Goal: Transaction & Acquisition: Purchase product/service

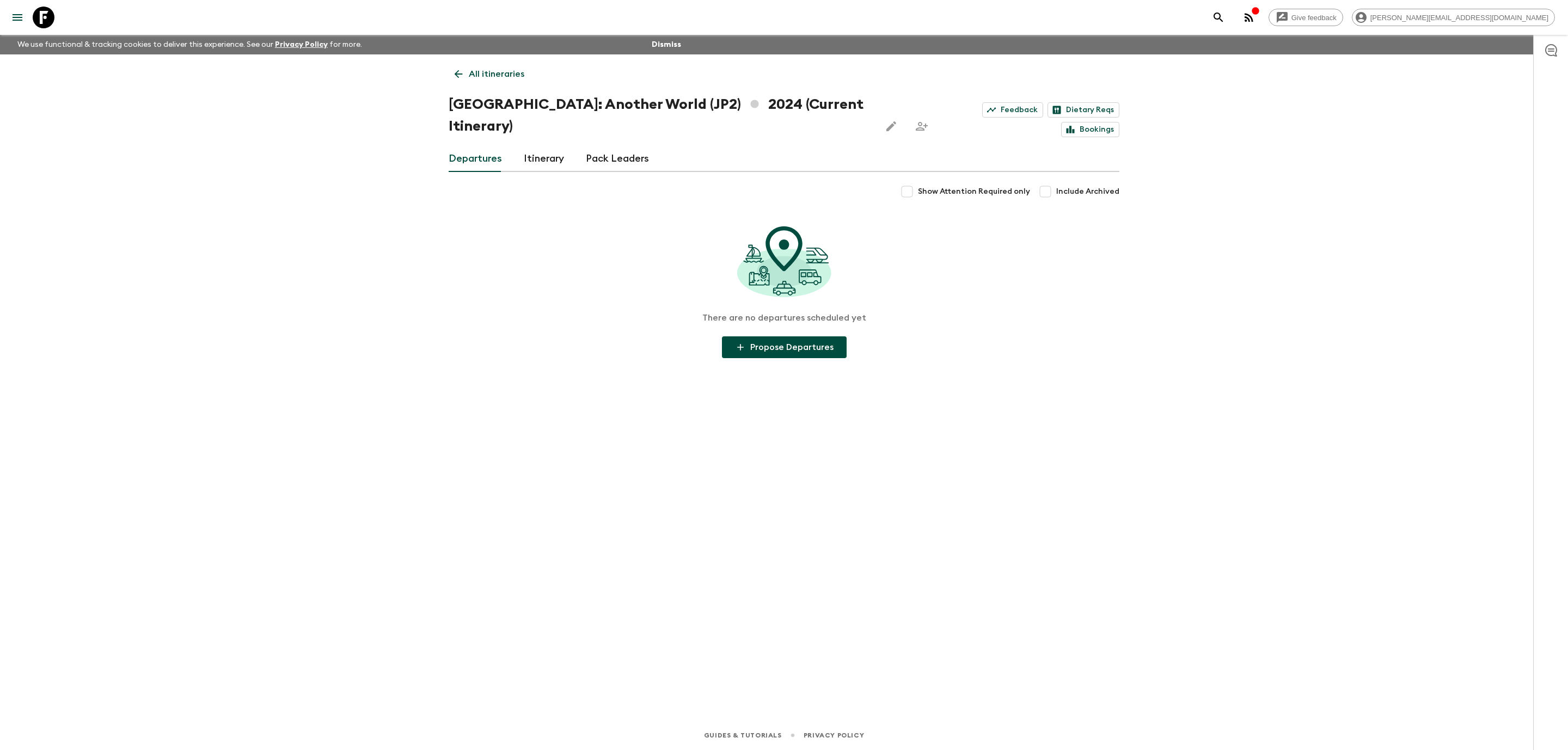
click at [490, 146] on link "Departures" at bounding box center [475, 159] width 53 height 26
click at [45, 19] on icon at bounding box center [43, 18] width 22 height 22
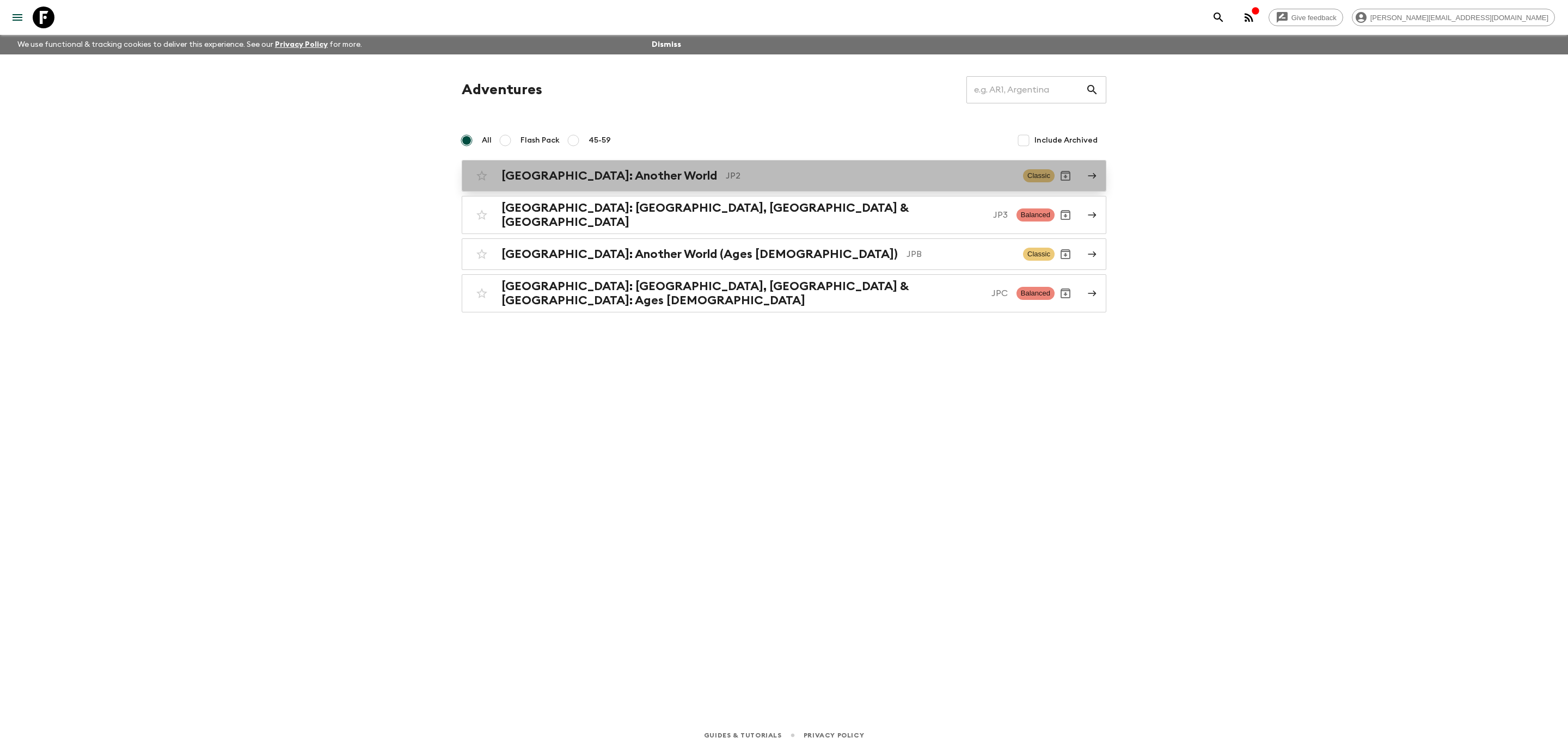
click at [623, 176] on h2 "Japan: Another World" at bounding box center [609, 175] width 216 height 14
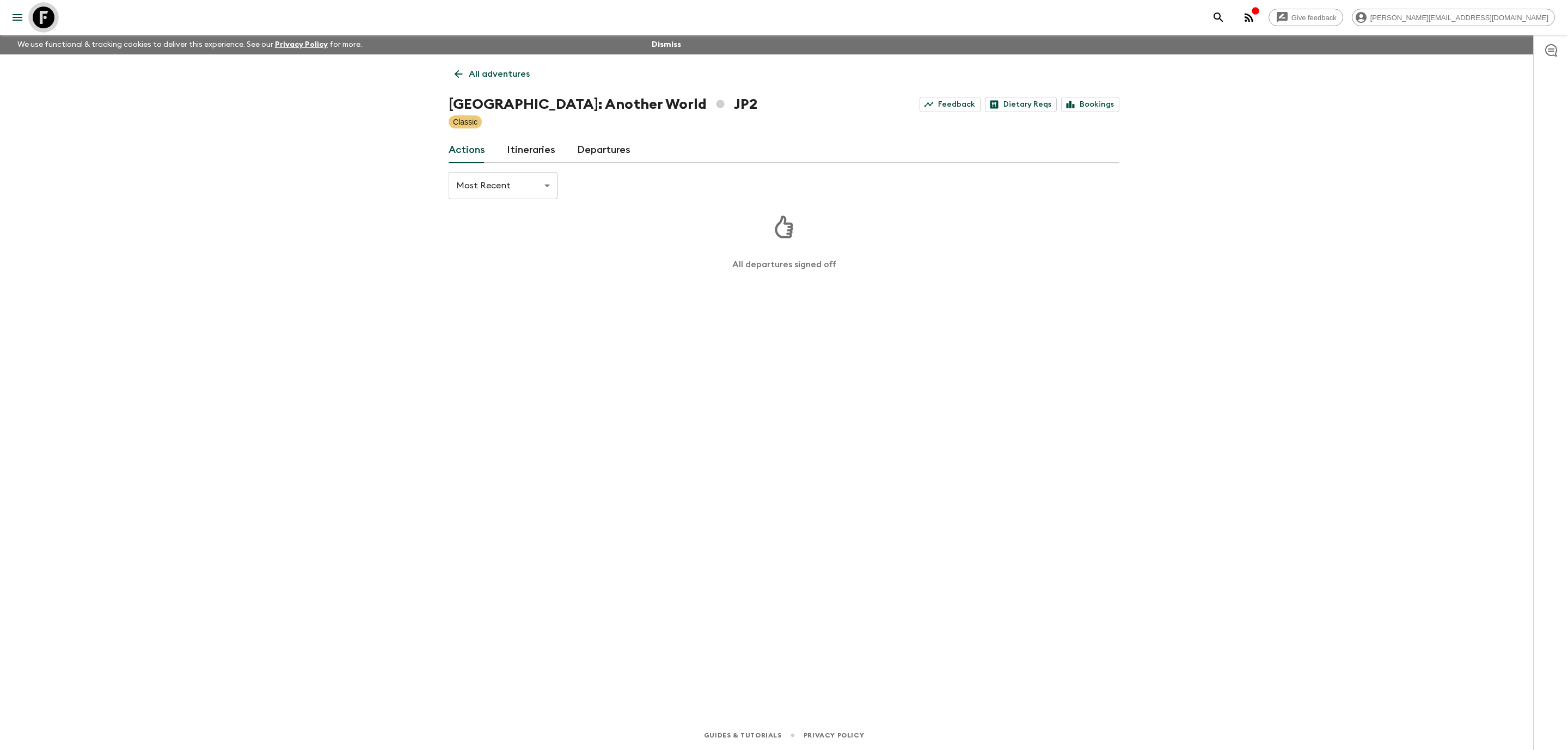
click at [46, 15] on icon at bounding box center [43, 18] width 22 height 22
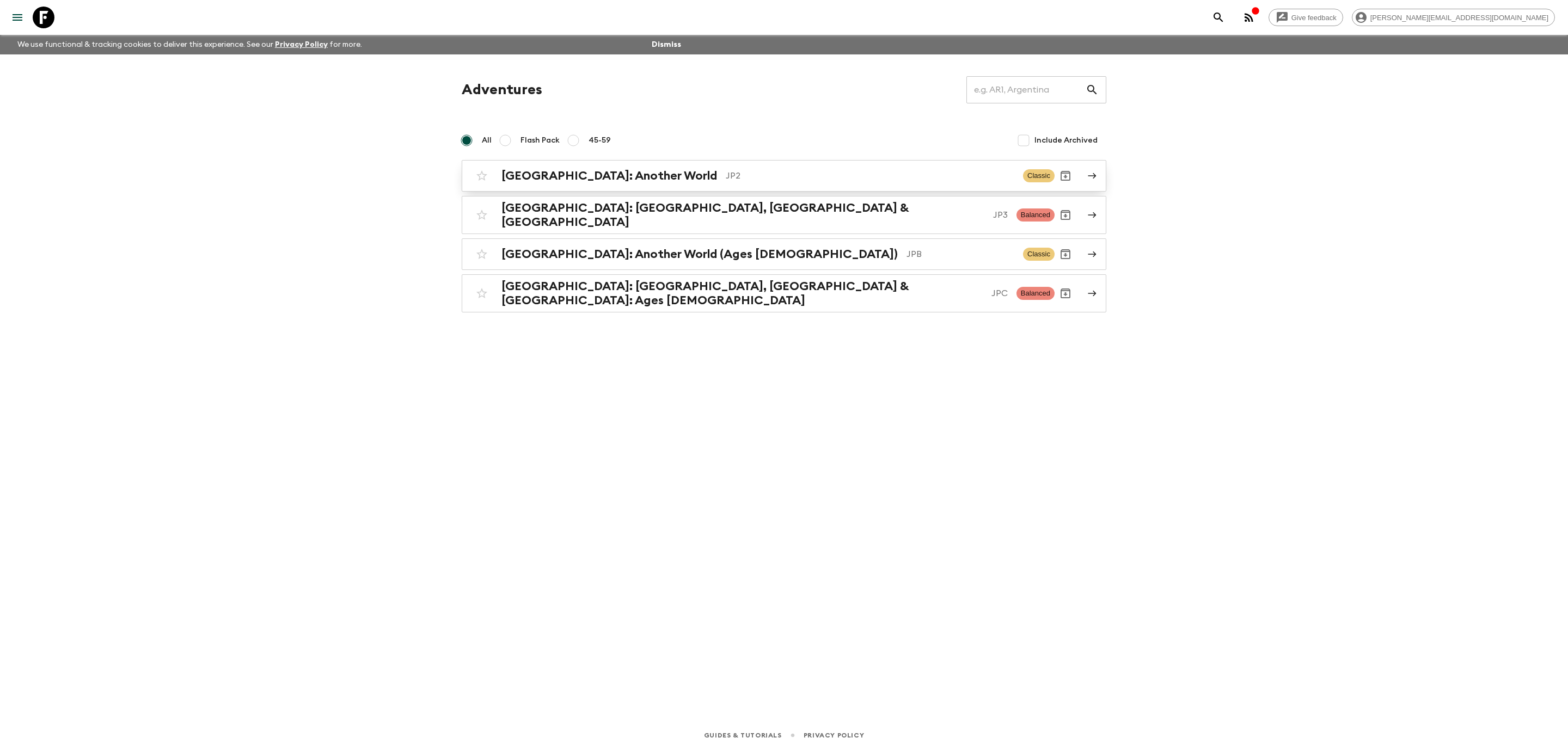
click at [726, 181] on p "JP2" at bounding box center [870, 175] width 288 height 13
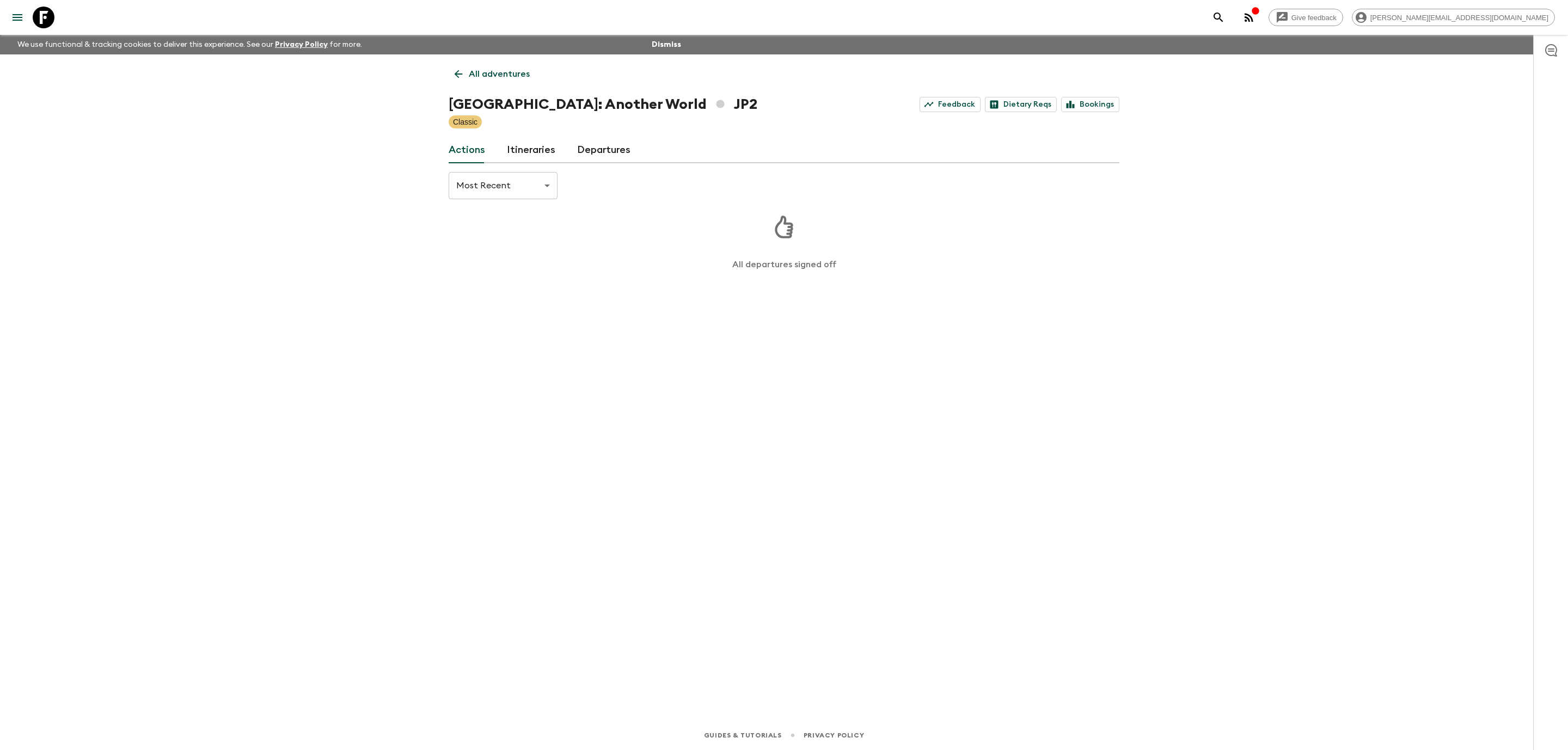
click at [601, 152] on link "Departures" at bounding box center [603, 150] width 53 height 26
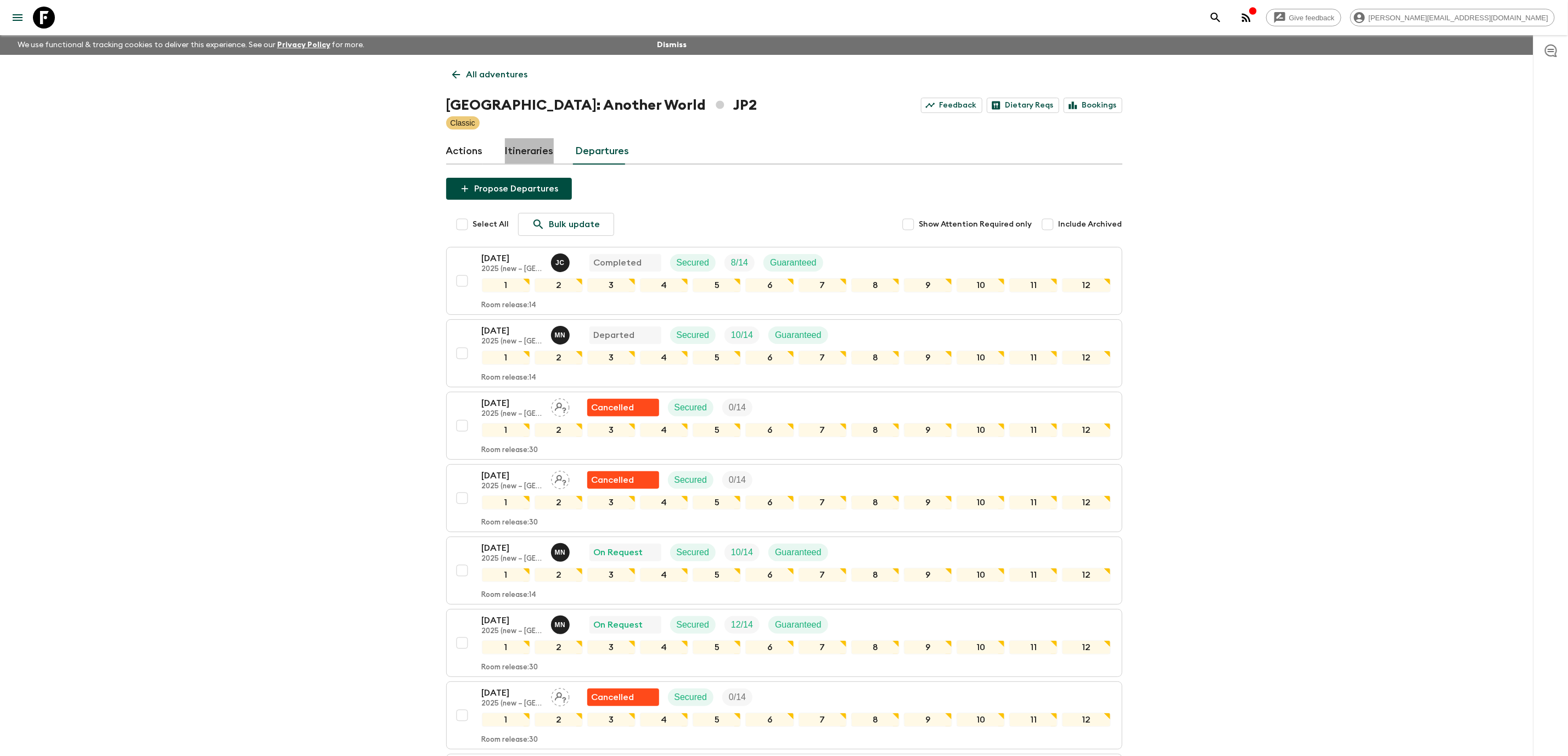
click at [544, 153] on link "Itineraries" at bounding box center [529, 151] width 48 height 27
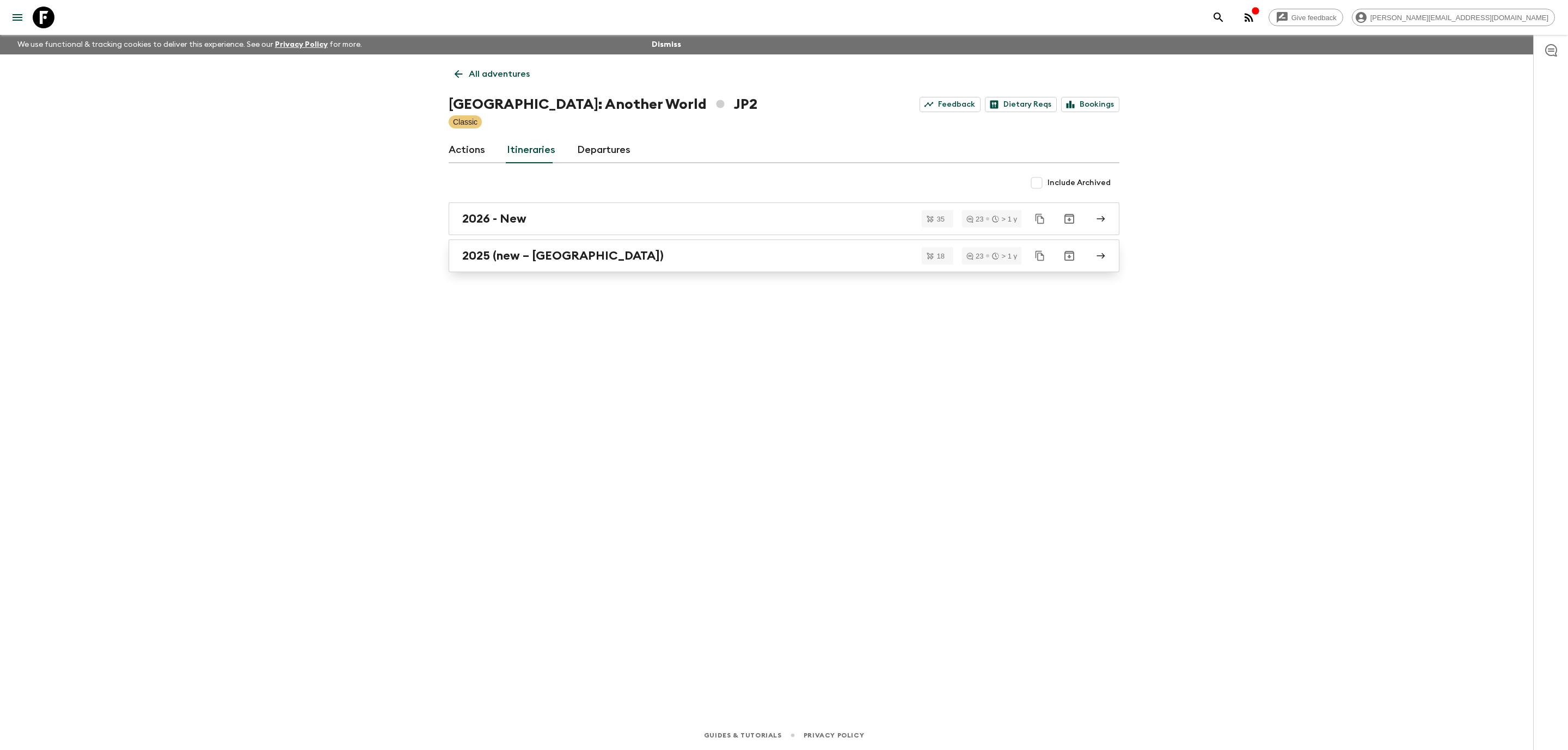
click at [616, 260] on div "2025 (new – Nara)" at bounding box center [773, 256] width 623 height 14
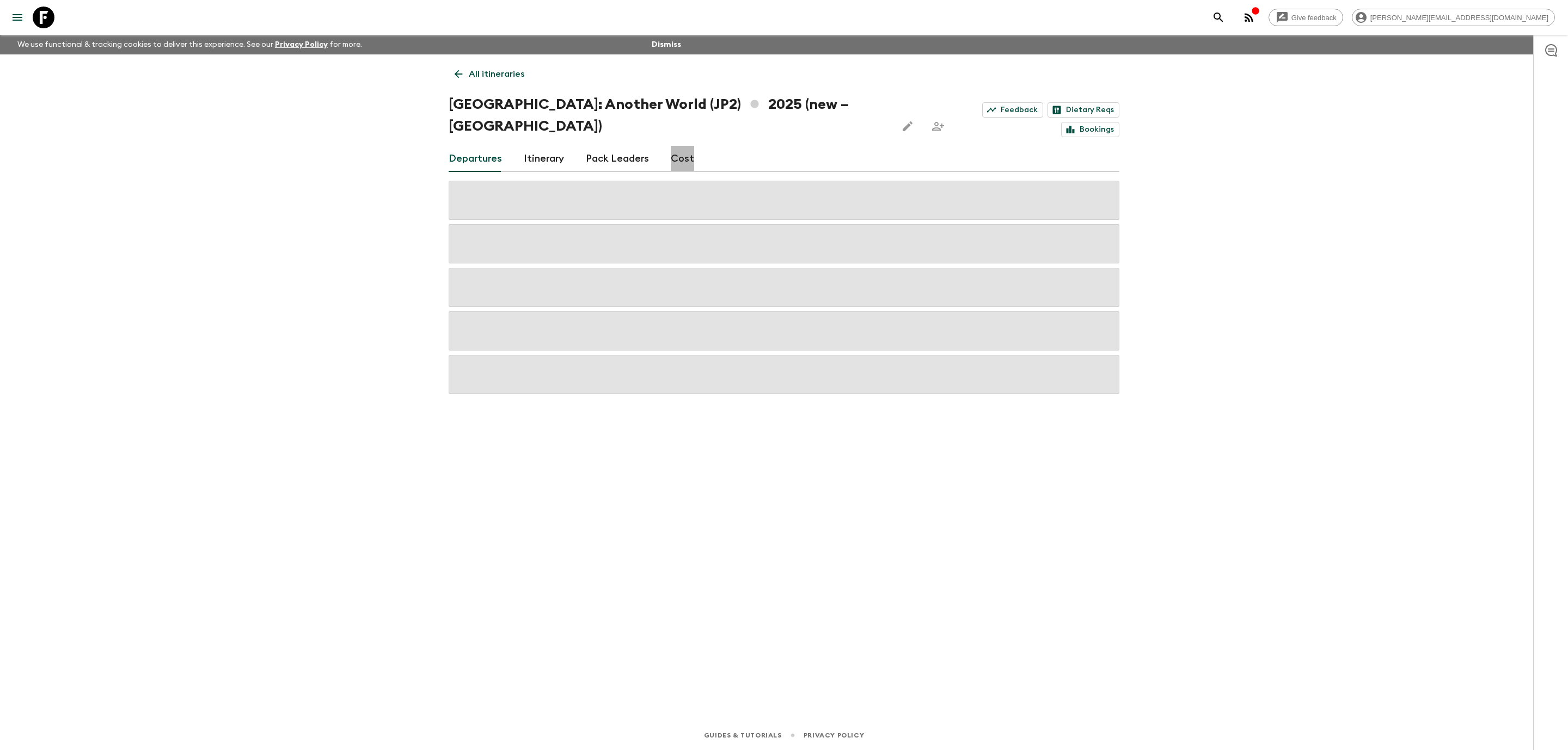
click at [682, 146] on link "Cost" at bounding box center [683, 159] width 24 height 26
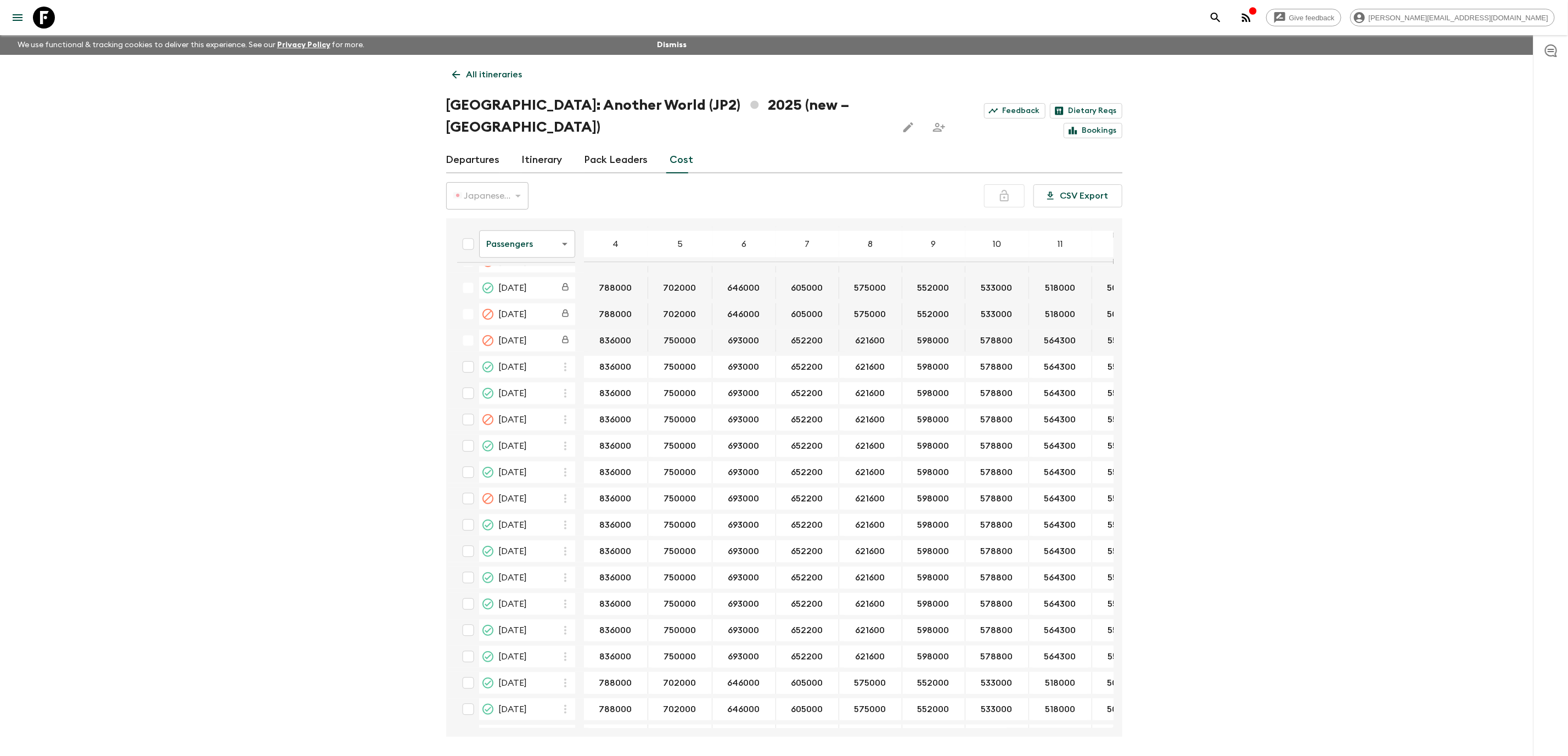
scroll to position [718, 0]
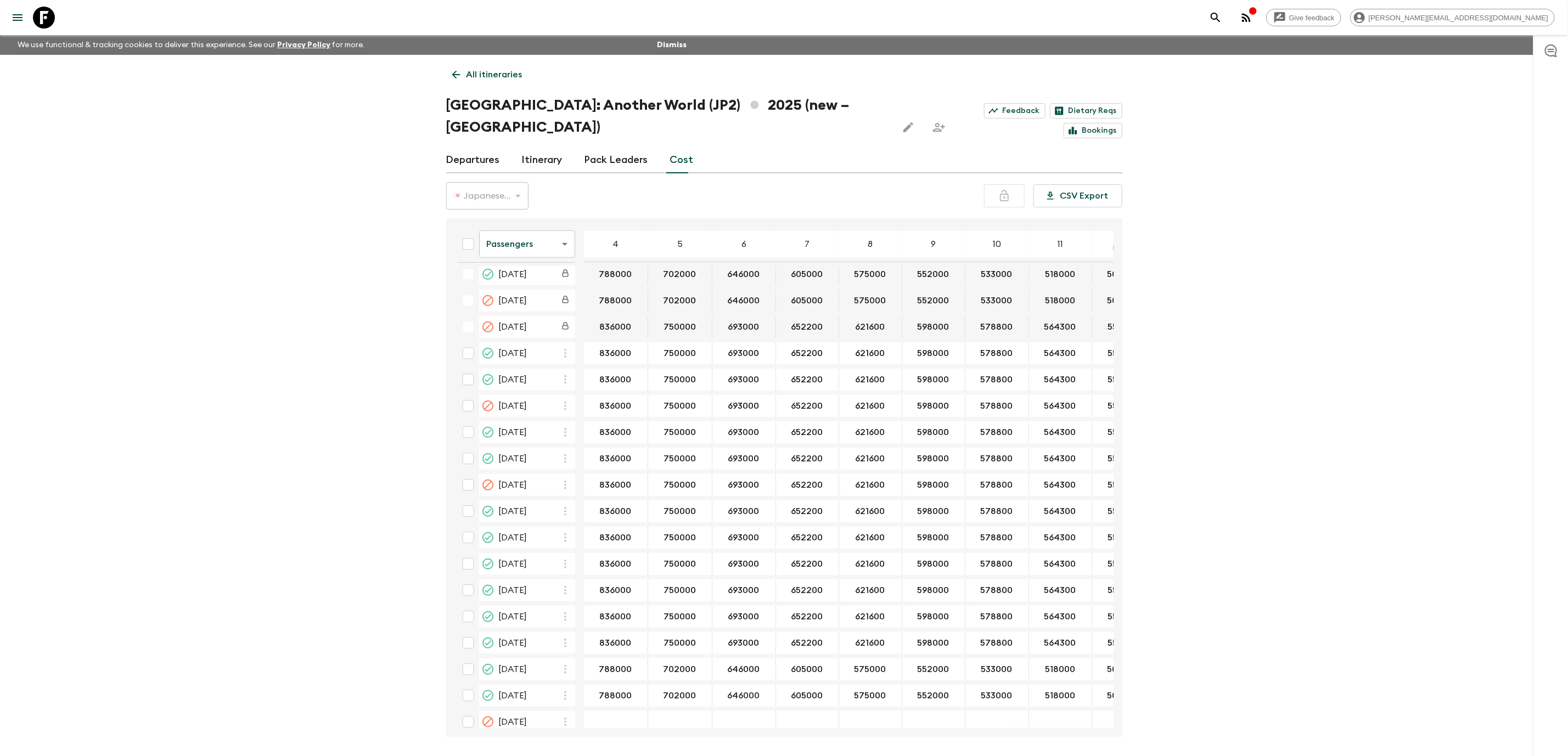
drag, startPoint x: 873, startPoint y: 701, endPoint x: 914, endPoint y: 699, distance: 41.0
click at [914, 699] on table "Passengers passengersCost ​ 4 5 6 7 8 9 10 11 12 13 14 15 16 17 18 18 Jan 2025 …" at bounding box center [947, 121] width 997 height 1232
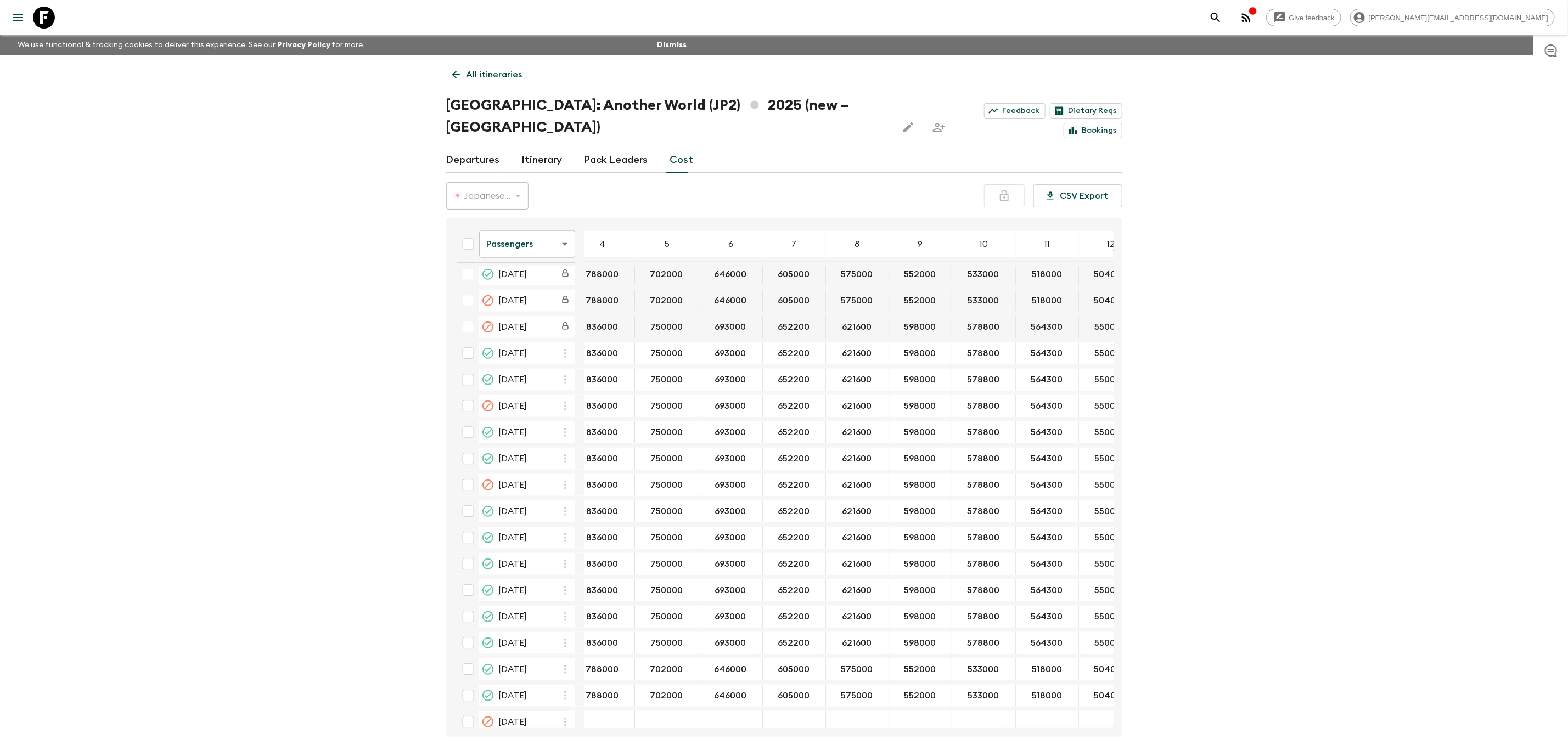
scroll to position [718, 8]
drag, startPoint x: 677, startPoint y: 289, endPoint x: 661, endPoint y: 292, distance: 16.3
click at [661, 316] on button "750000" at bounding box center [670, 327] width 58 height 22
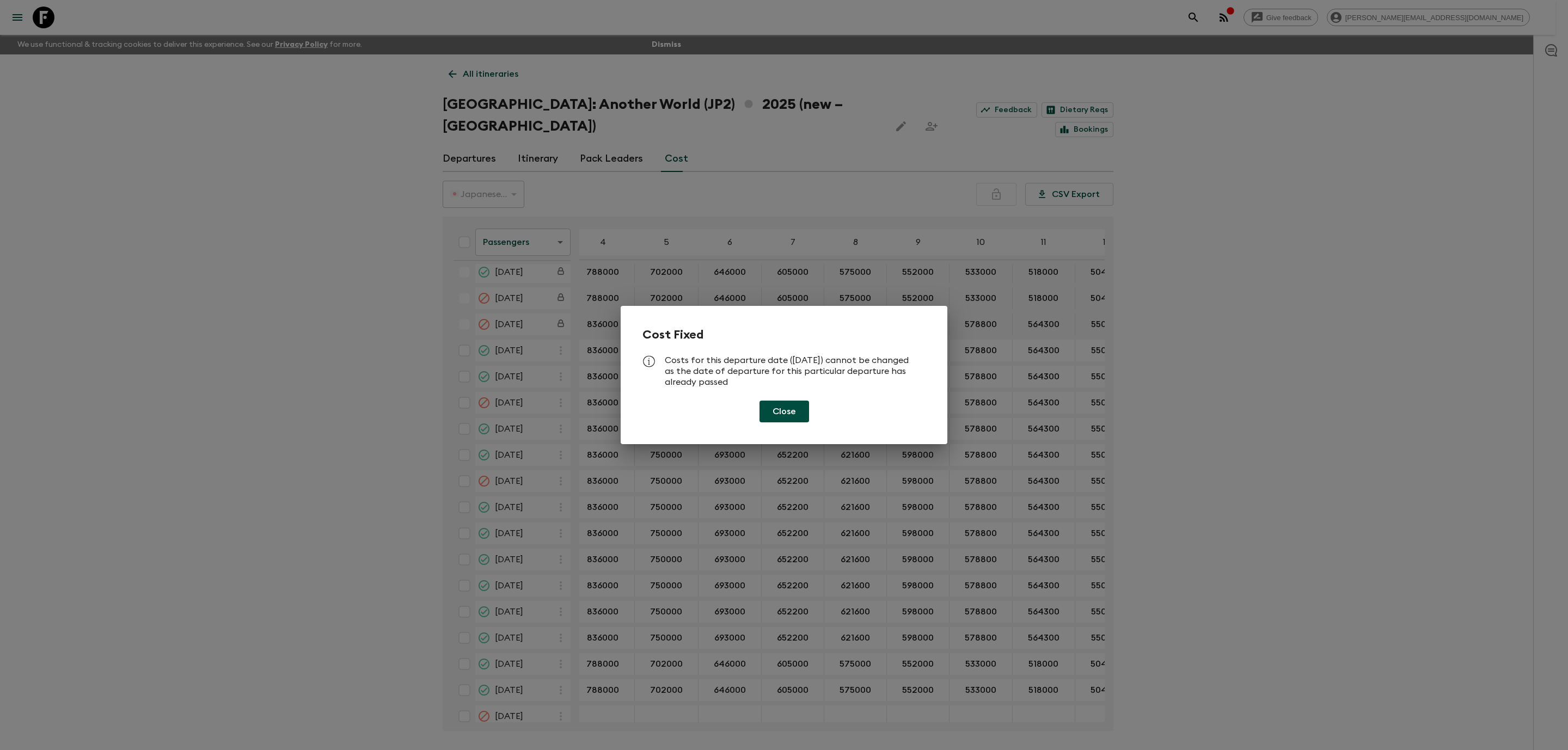
click at [796, 422] on button "Close" at bounding box center [784, 412] width 50 height 22
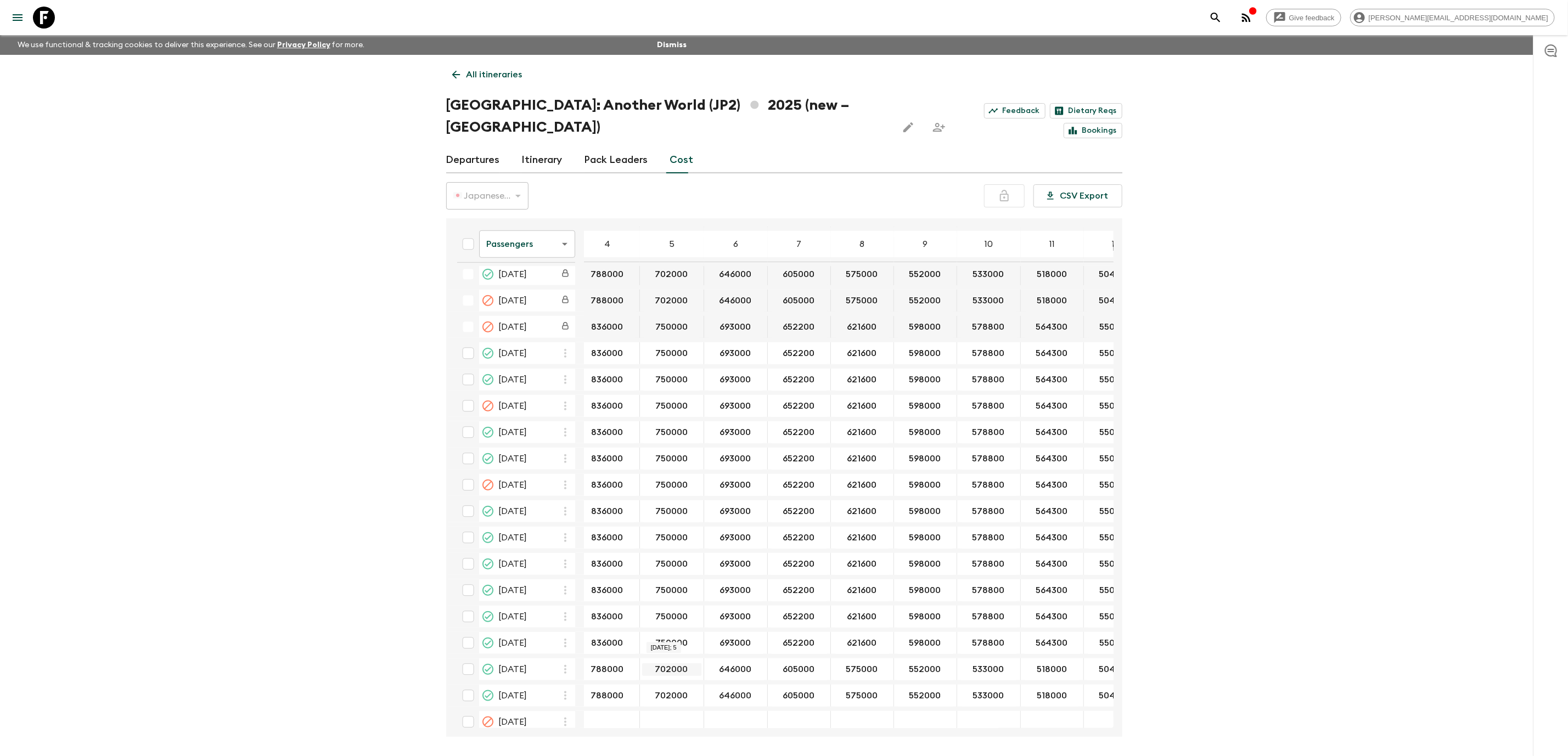
drag, startPoint x: 683, startPoint y: 634, endPoint x: 671, endPoint y: 634, distance: 12.0
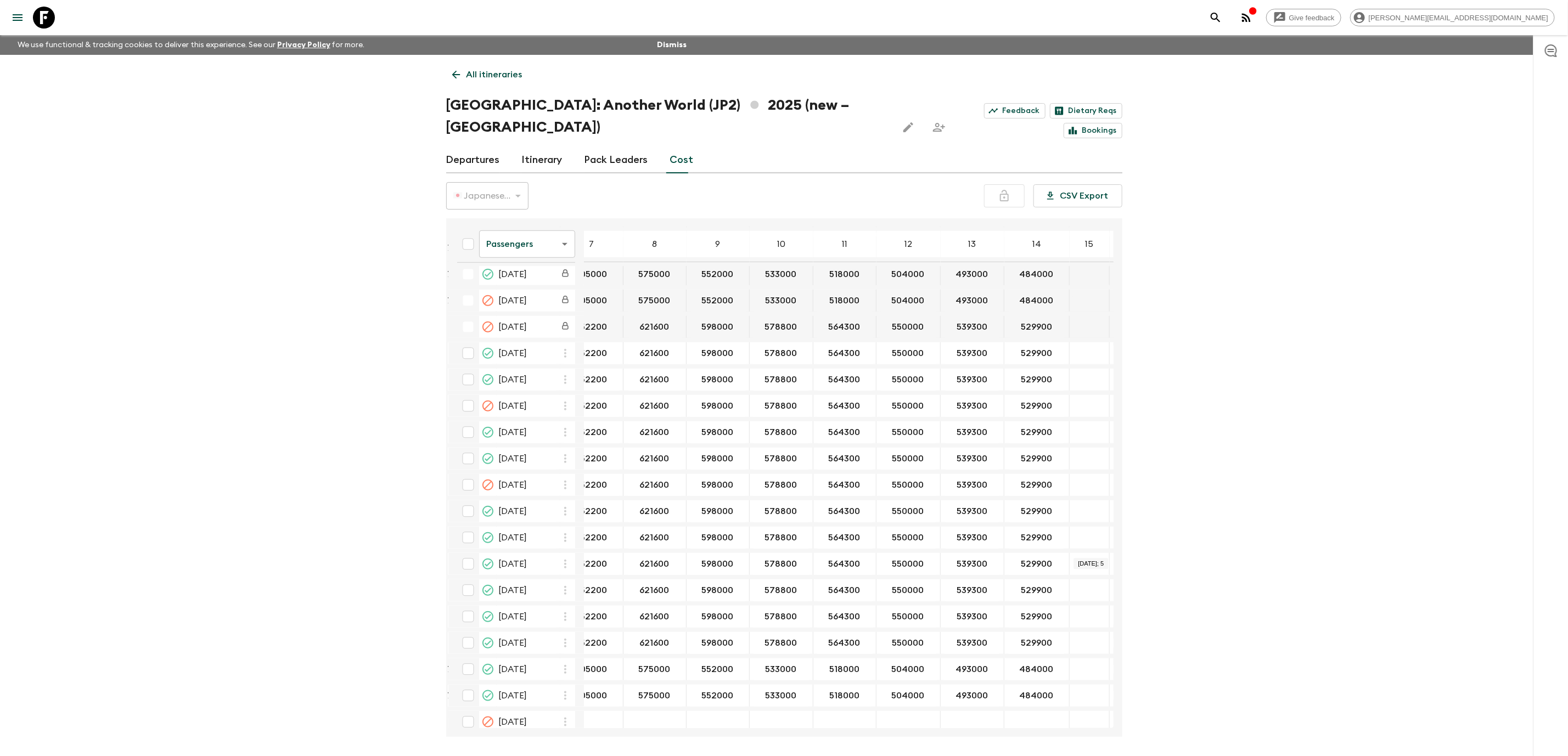
scroll to position [718, 0]
